Goal: Find specific page/section: Find specific page/section

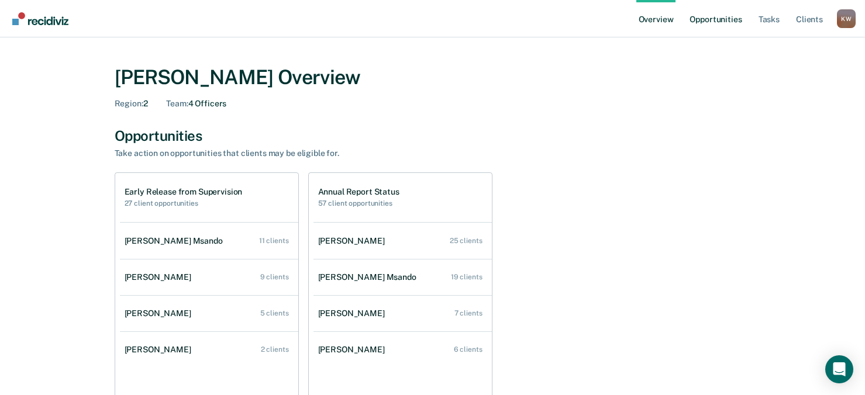
click at [647, 19] on link "Opportunities" at bounding box center [715, 18] width 57 height 37
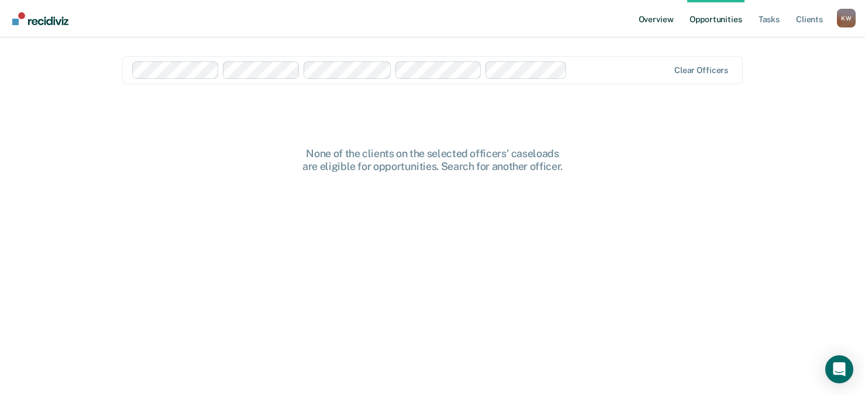
click at [647, 23] on link "Overview" at bounding box center [656, 18] width 40 height 37
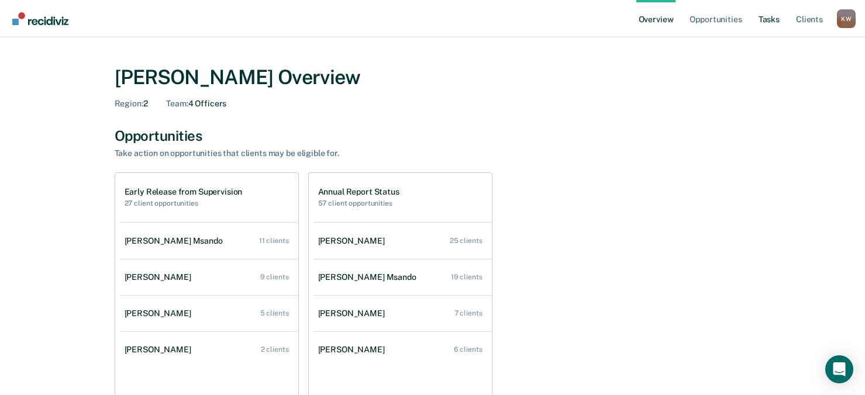
click at [647, 22] on link "Tasks" at bounding box center [769, 18] width 26 height 37
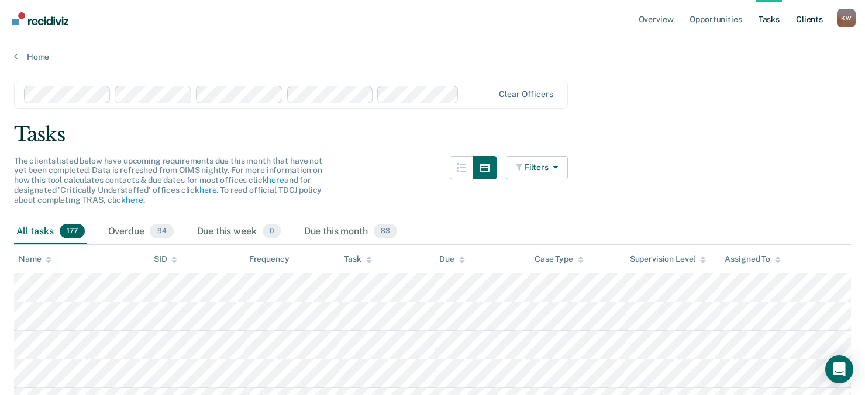
click at [647, 21] on link "Client s" at bounding box center [810, 18] width 32 height 37
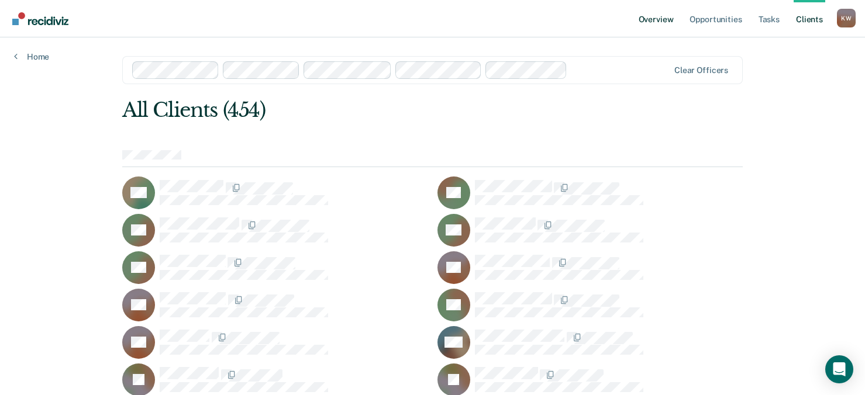
click at [647, 21] on link "Overview" at bounding box center [656, 18] width 40 height 37
